Goal: Browse casually: Explore the website without a specific task or goal

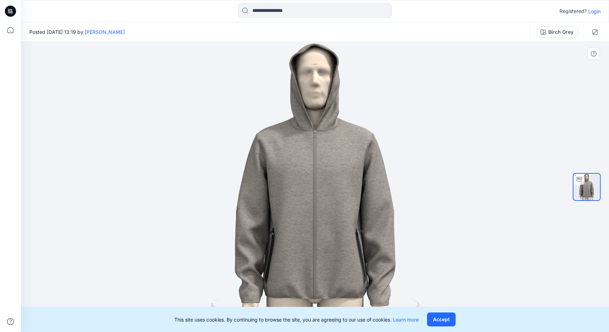
click at [469, 196] on div at bounding box center [315, 187] width 588 height 290
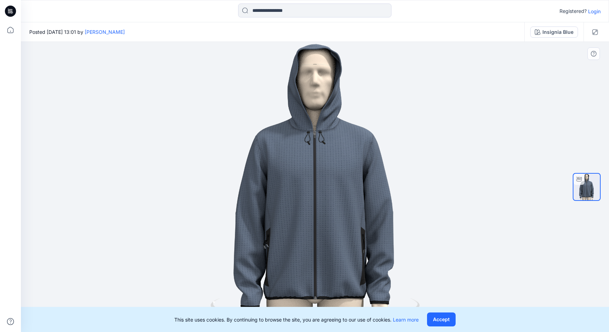
click at [113, 105] on div at bounding box center [315, 187] width 588 height 290
drag, startPoint x: 398, startPoint y: 195, endPoint x: 348, endPoint y: 192, distance: 50.0
click at [398, 195] on div at bounding box center [315, 187] width 588 height 290
drag, startPoint x: 341, startPoint y: 185, endPoint x: 348, endPoint y: 147, distance: 37.9
click at [347, 142] on div at bounding box center [315, 187] width 588 height 290
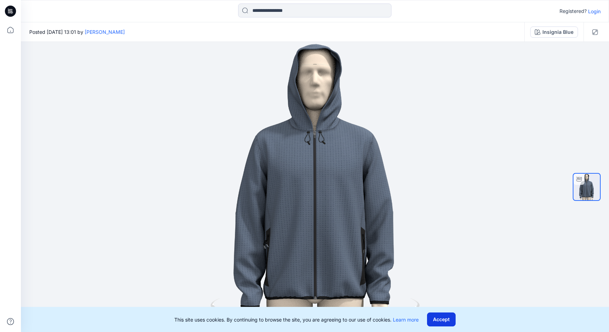
click at [438, 315] on button "Accept" at bounding box center [441, 319] width 29 height 14
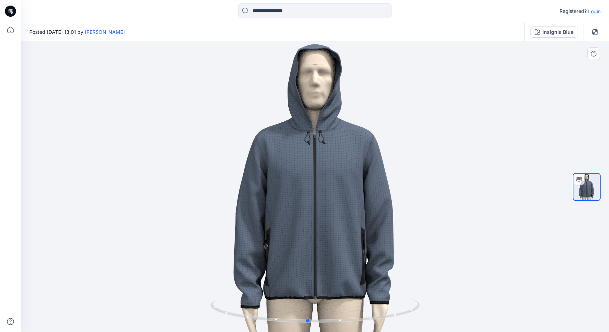
drag, startPoint x: 347, startPoint y: 229, endPoint x: 537, endPoint y: 169, distance: 198.9
click at [539, 168] on div at bounding box center [315, 187] width 588 height 290
